Goal: Information Seeking & Learning: Learn about a topic

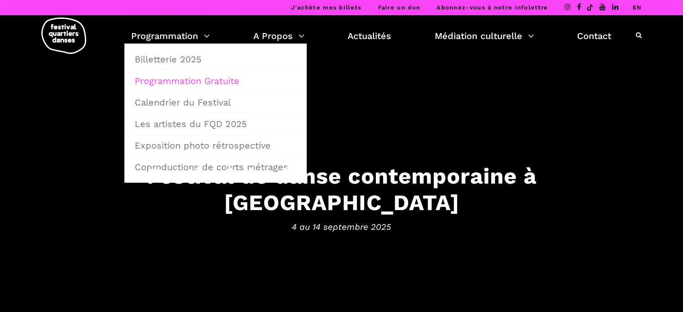
click at [165, 79] on link "Programmation Gratuite" at bounding box center [215, 80] width 172 height 21
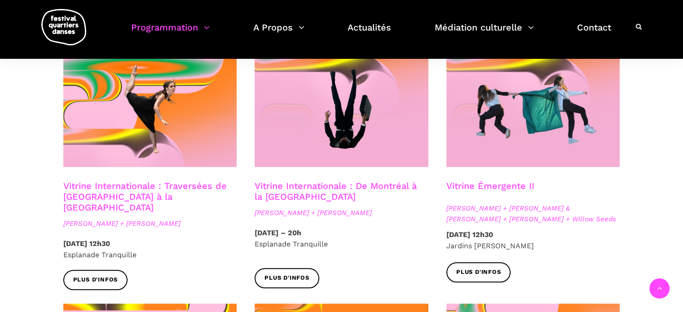
scroll to position [763, 0]
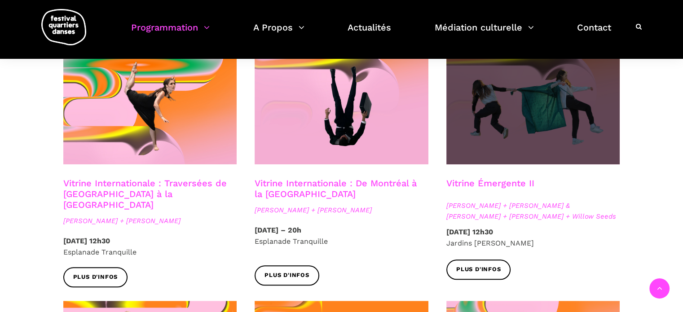
click at [487, 88] on span at bounding box center [533, 106] width 174 height 116
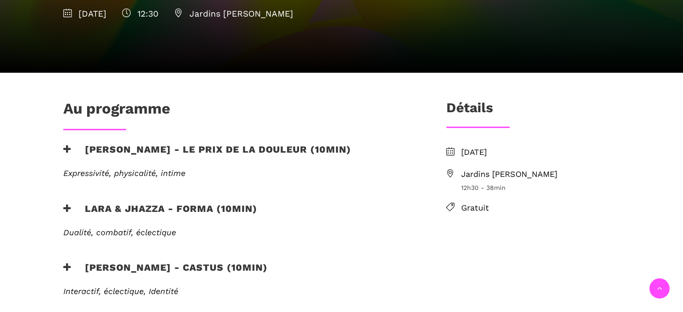
scroll to position [359, 0]
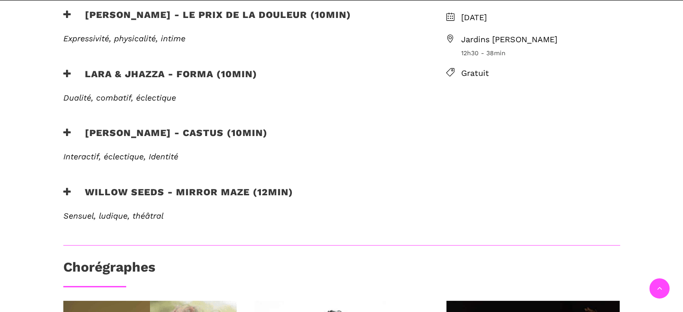
click at [219, 186] on h3 "Willow Seeds - Mirror Maze (12min)" at bounding box center [178, 197] width 230 height 22
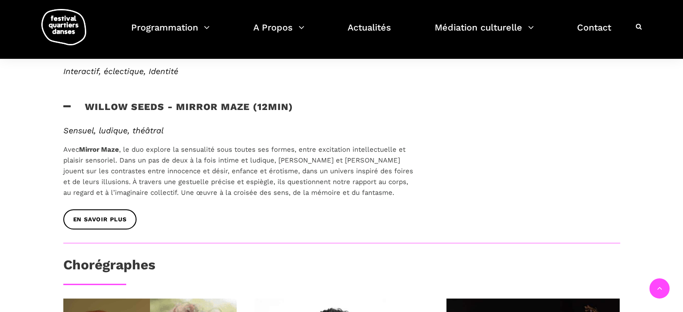
scroll to position [449, 0]
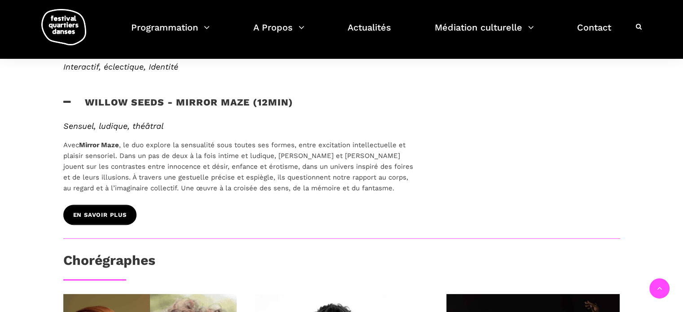
click at [103, 205] on link "EN SAVOIR PLUS" at bounding box center [99, 215] width 73 height 20
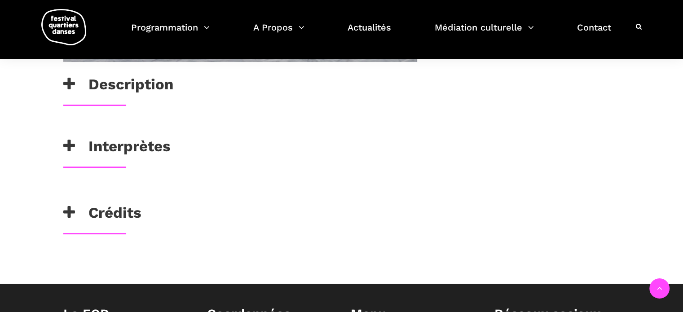
scroll to position [673, 0]
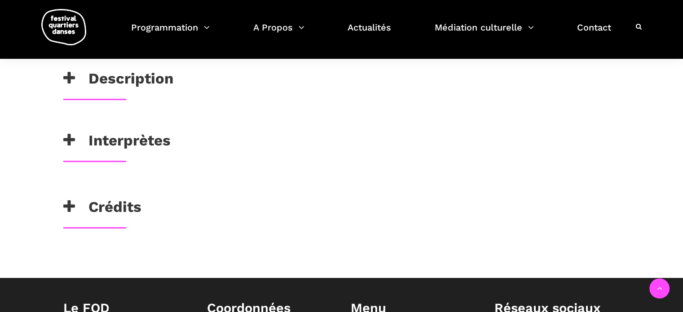
click at [167, 74] on h3 "Description" at bounding box center [118, 81] width 110 height 22
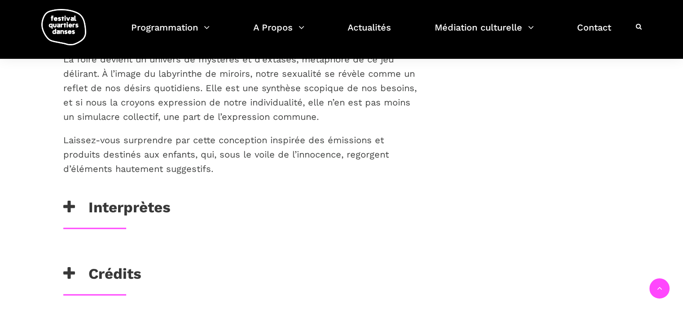
scroll to position [943, 0]
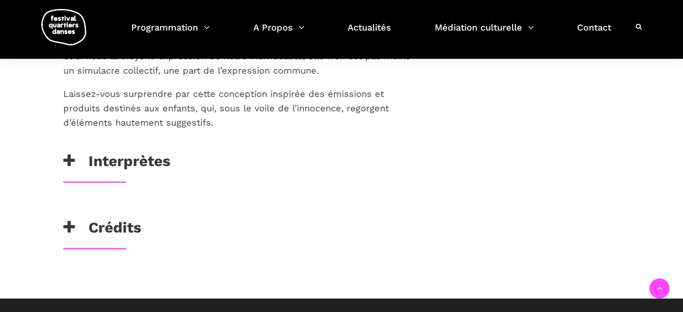
click at [147, 153] on h3 "Interprètes" at bounding box center [116, 163] width 107 height 22
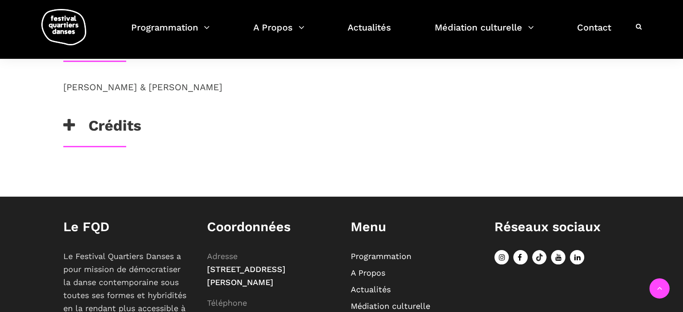
scroll to position [1077, 0]
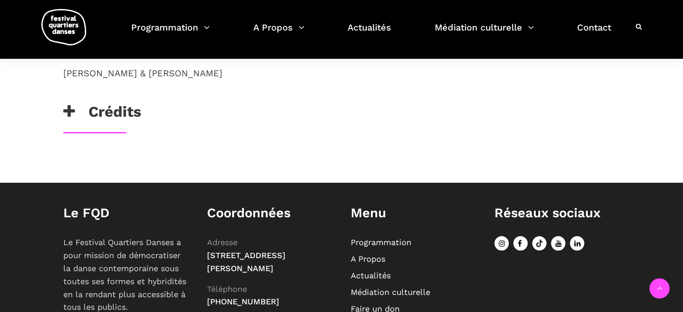
click at [120, 110] on h3 "Crédits" at bounding box center [102, 114] width 78 height 22
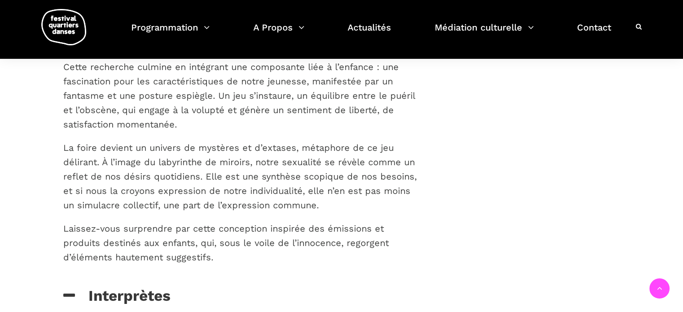
scroll to position [853, 0]
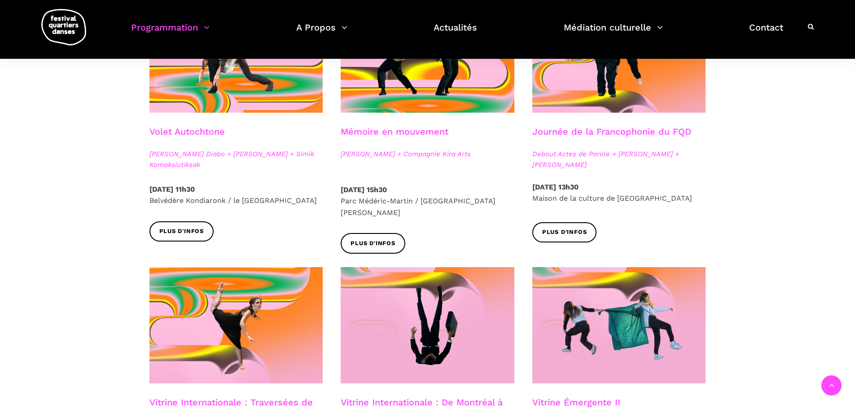
scroll to position [539, 0]
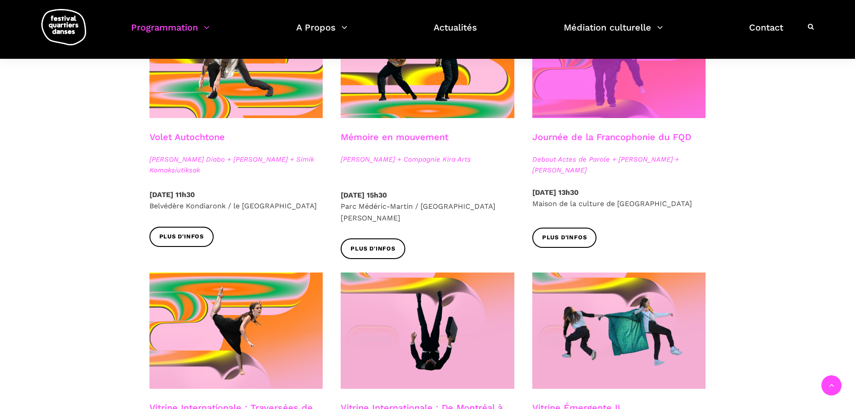
click at [572, 104] on span at bounding box center [619, 60] width 174 height 116
click at [576, 89] on span at bounding box center [619, 60] width 174 height 116
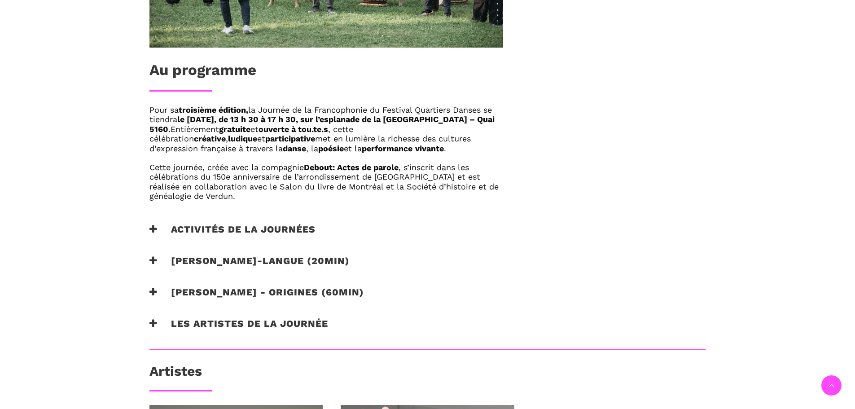
scroll to position [539, 0]
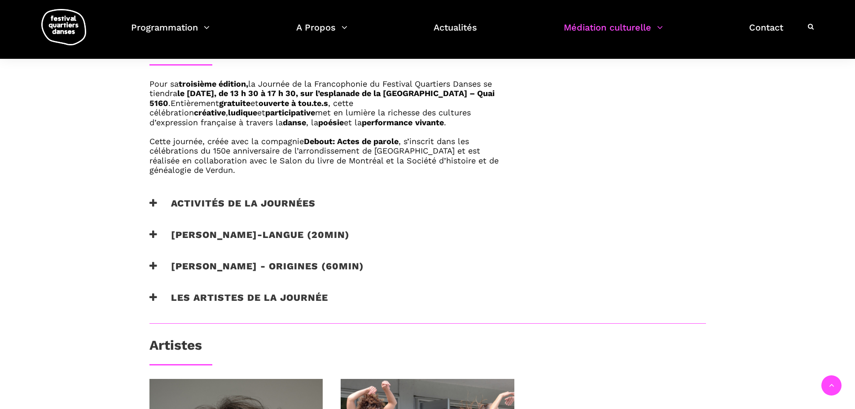
click at [283, 298] on h3 "Les artistes de la journée" at bounding box center [238, 303] width 179 height 22
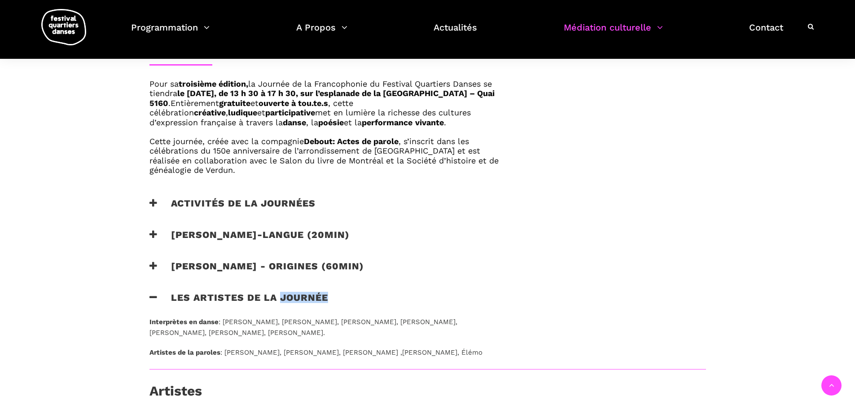
click at [283, 298] on h3 "Les artistes de la journée" at bounding box center [238, 303] width 179 height 22
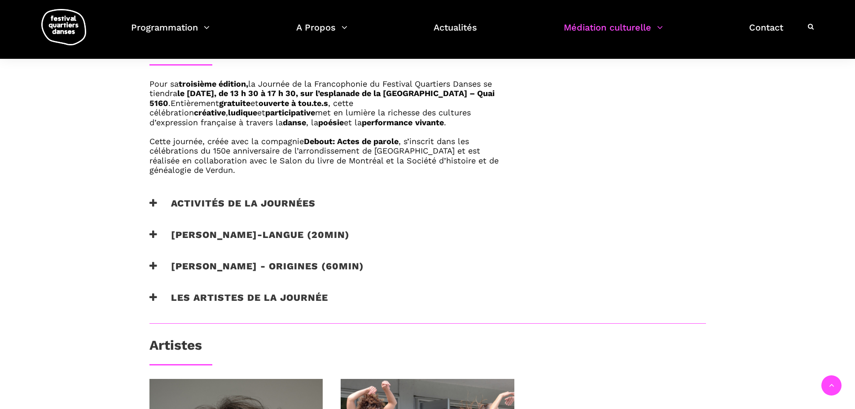
click at [246, 204] on h3 "Activités de la journées" at bounding box center [232, 208] width 166 height 22
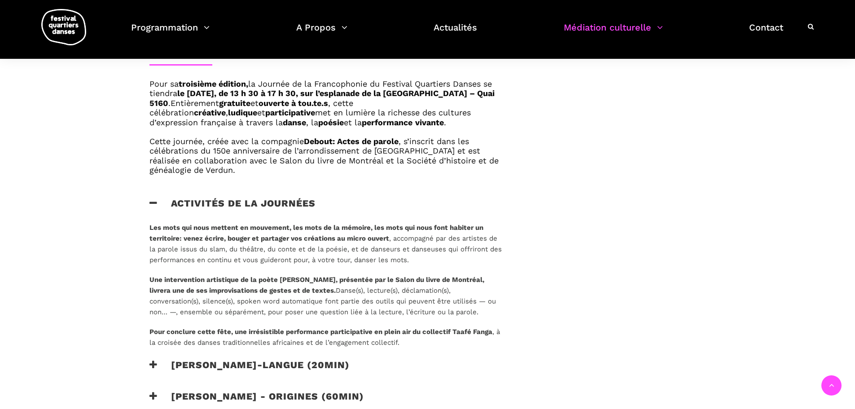
click at [246, 204] on h3 "Activités de la journées" at bounding box center [232, 208] width 166 height 22
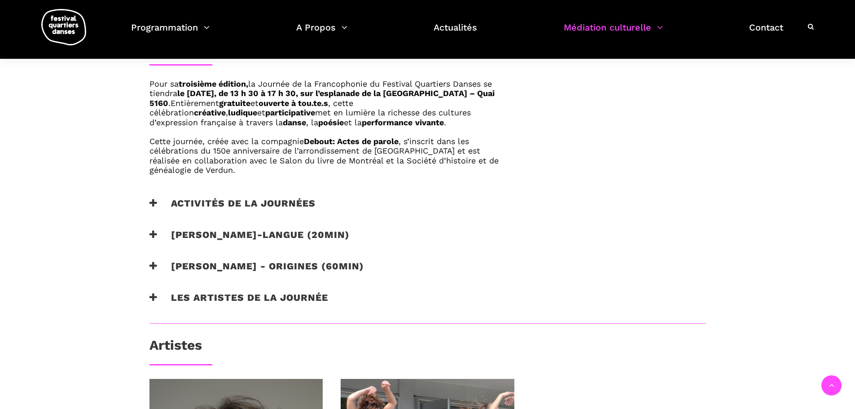
click at [261, 232] on h3 "[PERSON_NAME]-langue (20min)" at bounding box center [249, 240] width 200 height 22
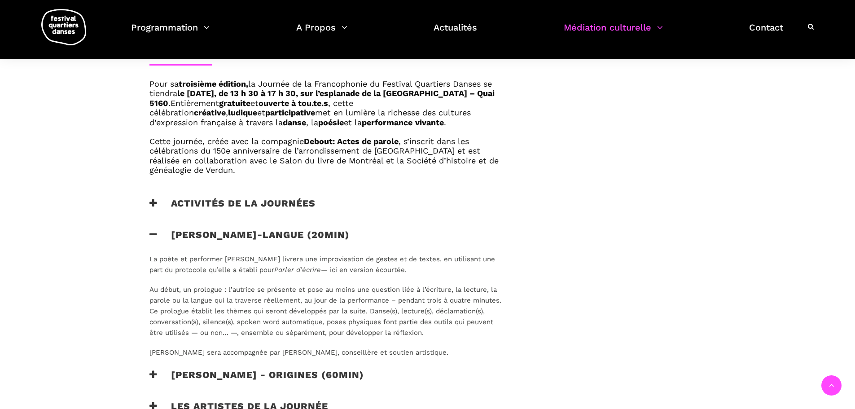
click at [261, 232] on h3 "[PERSON_NAME]-langue (20min)" at bounding box center [249, 240] width 200 height 22
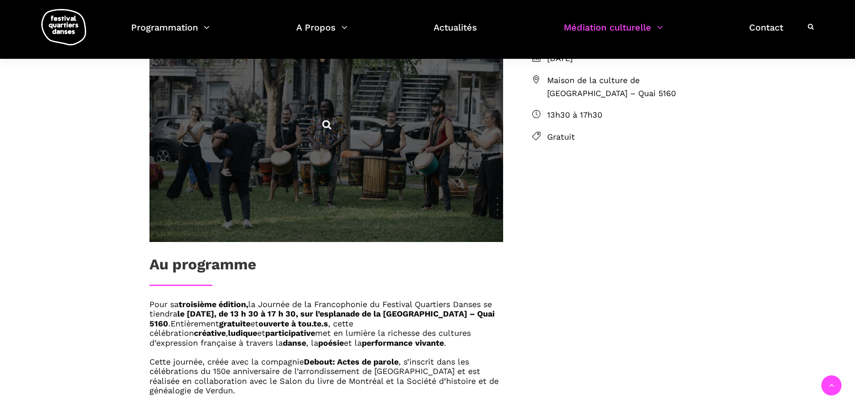
scroll to position [359, 0]
